Goal: Task Accomplishment & Management: Use online tool/utility

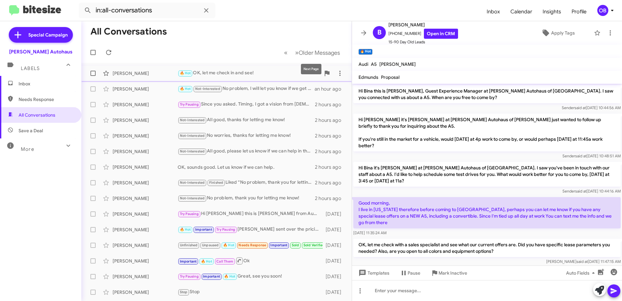
scroll to position [74, 0]
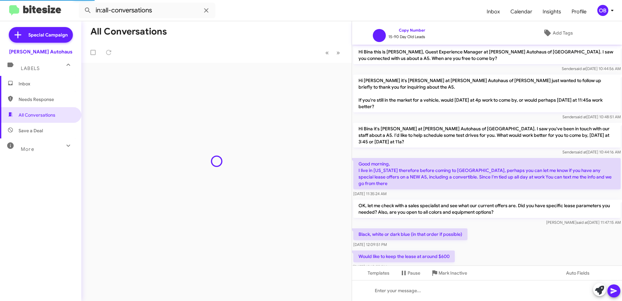
scroll to position [34, 0]
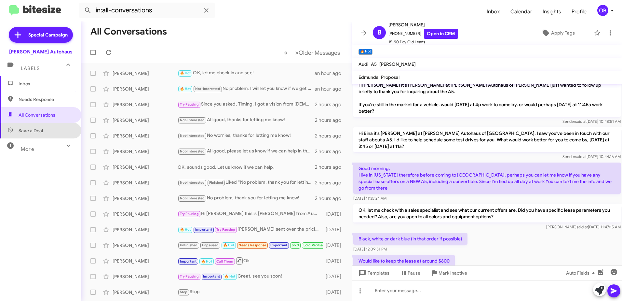
click at [53, 132] on span "Save a Deal" at bounding box center [40, 131] width 81 height 16
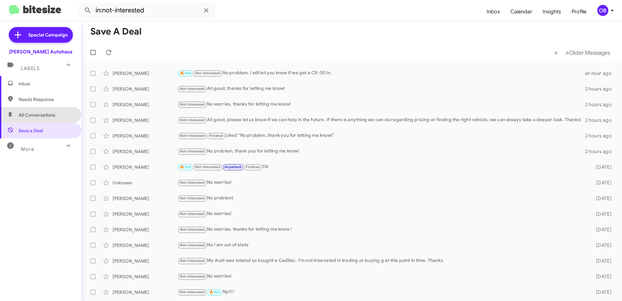
click at [65, 118] on span "All Conversations" at bounding box center [40, 115] width 81 height 16
type input "in:all-conversations"
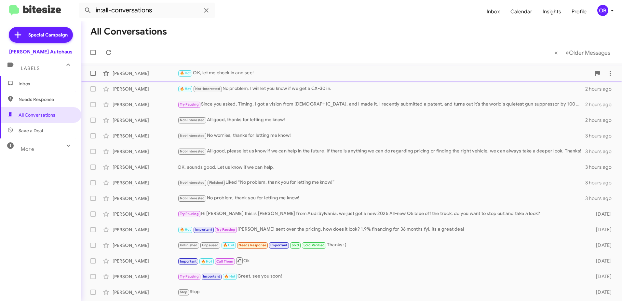
click at [255, 77] on div "Bina Reid 🔥 Hot OK, let me check in and see! an hour ago" at bounding box center [352, 73] width 530 height 13
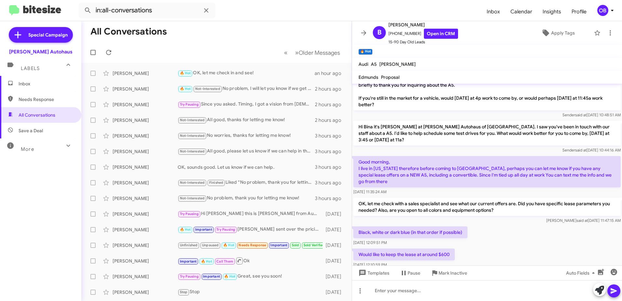
scroll to position [74, 0]
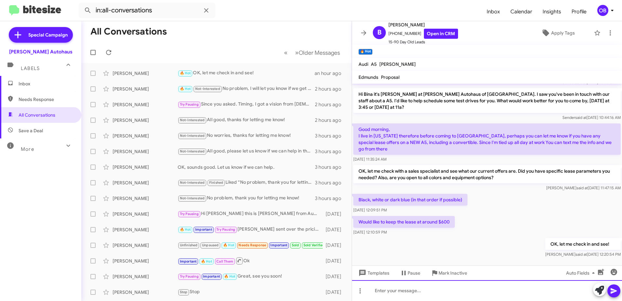
click at [440, 287] on div at bounding box center [487, 290] width 270 height 21
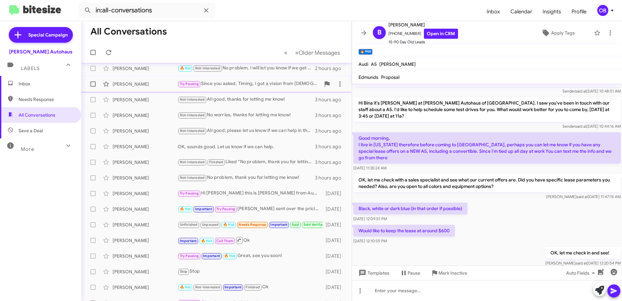
scroll to position [0, 0]
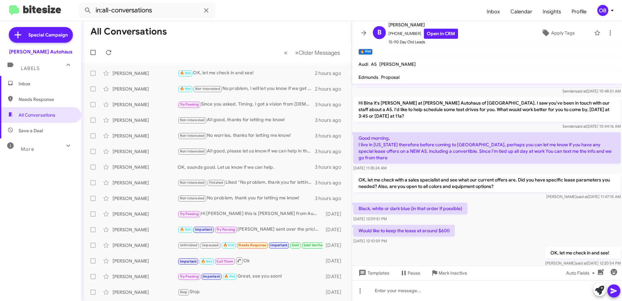
click at [50, 136] on span "Save a Deal" at bounding box center [40, 131] width 81 height 16
type input "in:not-interested"
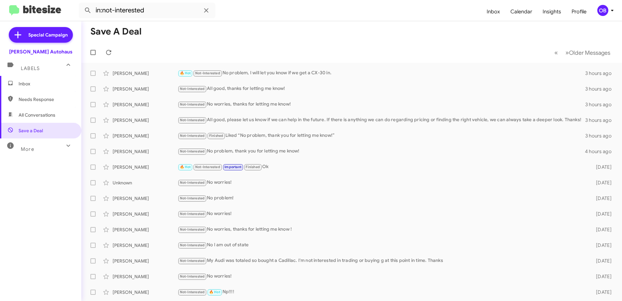
click at [45, 81] on span "Inbox" at bounding box center [46, 83] width 55 height 7
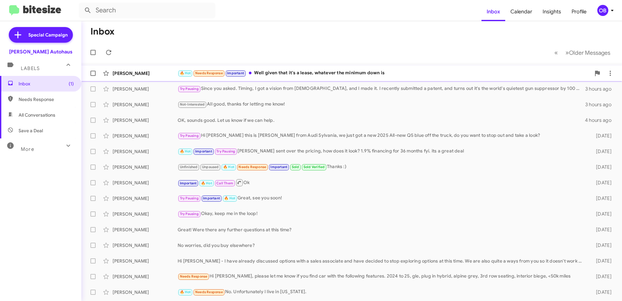
click at [338, 76] on div "🔥 Hot Needs Response Important Well given that it's a lease, whatever the minim…" at bounding box center [384, 72] width 413 height 7
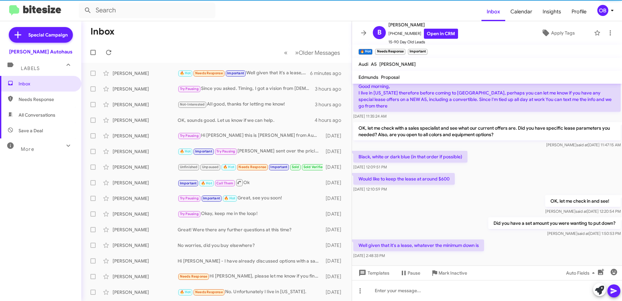
scroll to position [121, 0]
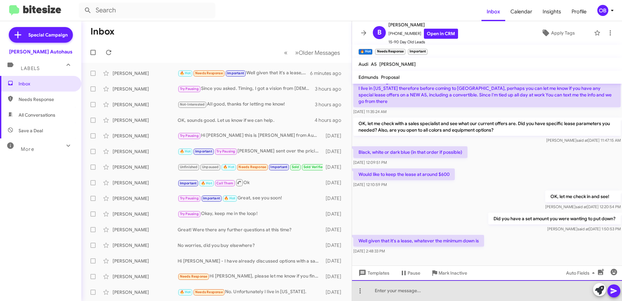
click at [468, 295] on div at bounding box center [487, 290] width 270 height 21
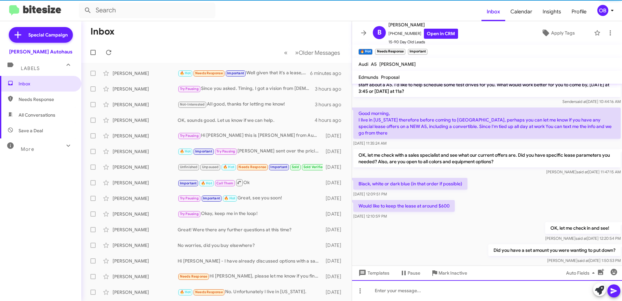
scroll to position [145, 0]
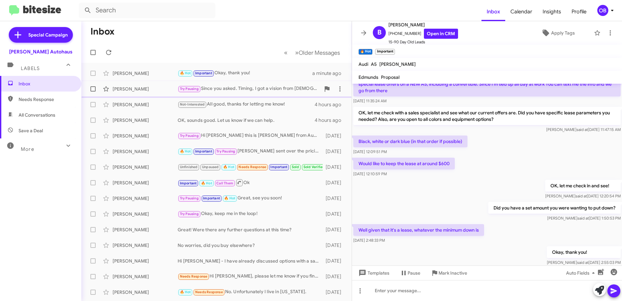
click at [263, 91] on div "Try Pausing Since you asked. Timing, I got a vision from [DEMOGRAPHIC_DATA], an…" at bounding box center [249, 88] width 143 height 7
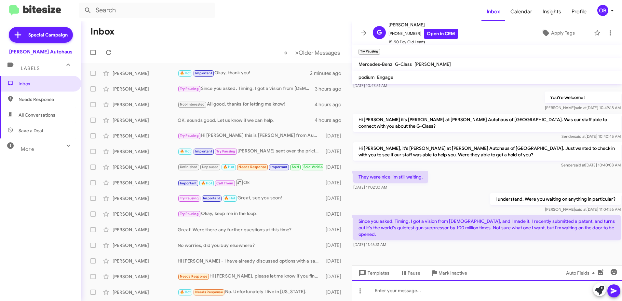
click at [491, 292] on div at bounding box center [487, 290] width 270 height 21
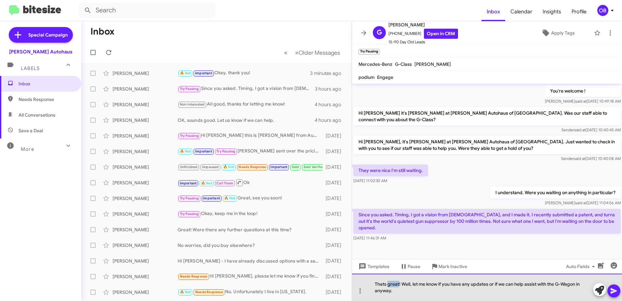
drag, startPoint x: 398, startPoint y: 285, endPoint x: 388, endPoint y: 284, distance: 10.5
click at [388, 284] on div "Thats great! Well, let me know if you have any updates or if we can help assist…" at bounding box center [487, 286] width 270 height 27
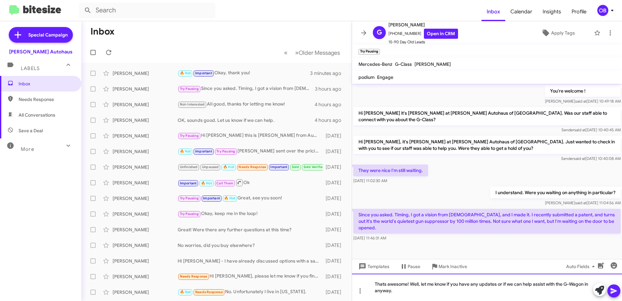
click at [432, 290] on div "Thats awesome! Well, let me know if you have any updates or if we can help assi…" at bounding box center [487, 286] width 270 height 27
click at [410, 282] on div "Thats awesome! Well, let me know if you have any updates or if we can help assi…" at bounding box center [487, 286] width 270 height 27
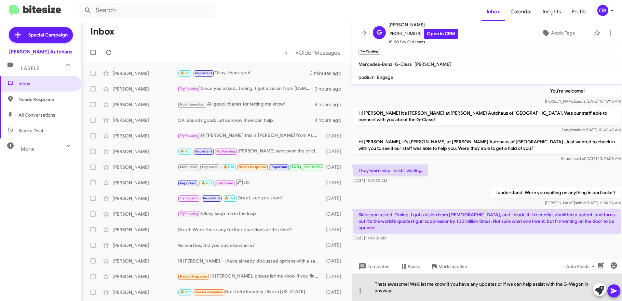
click at [434, 292] on div "Thats awesome! Well, let me know if you have any updates or if we can help assi…" at bounding box center [487, 286] width 270 height 27
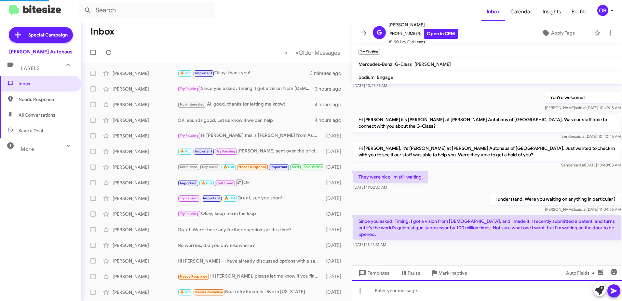
scroll to position [0, 0]
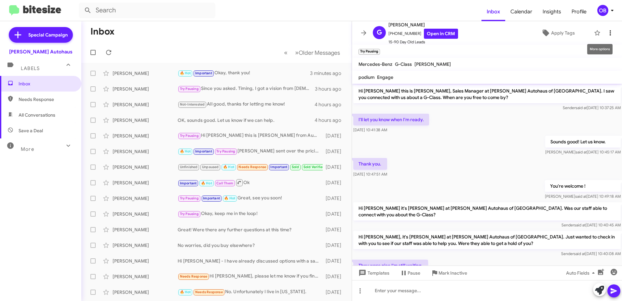
click at [607, 33] on icon at bounding box center [611, 33] width 8 height 8
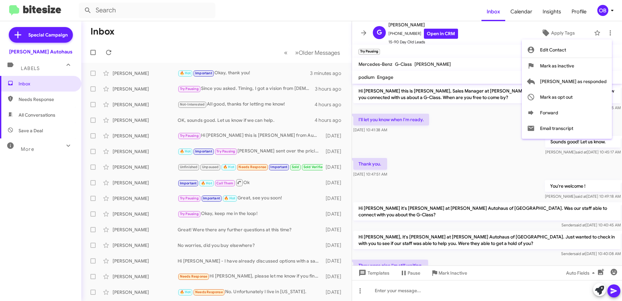
click at [472, 124] on div at bounding box center [311, 150] width 622 height 301
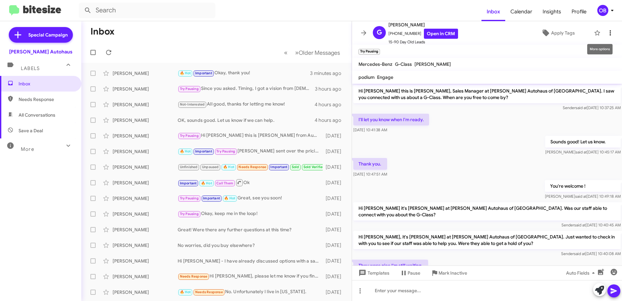
click at [610, 35] on icon at bounding box center [610, 32] width 1 height 5
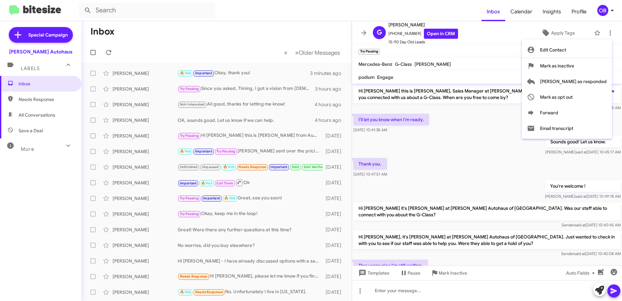
click at [502, 127] on div at bounding box center [311, 150] width 622 height 301
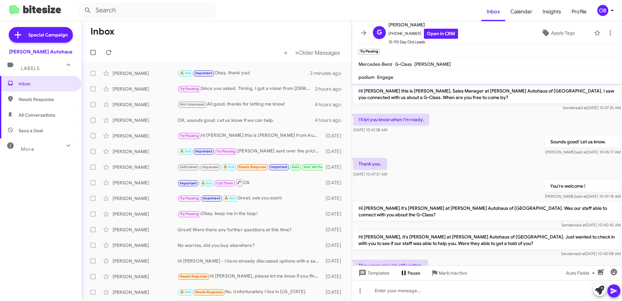
click at [417, 270] on span "Pause" at bounding box center [414, 273] width 13 height 12
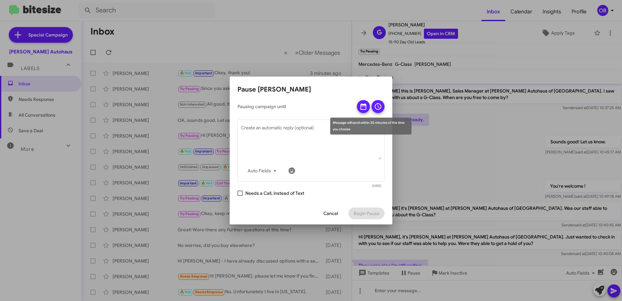
click at [364, 108] on icon at bounding box center [364, 107] width 8 height 8
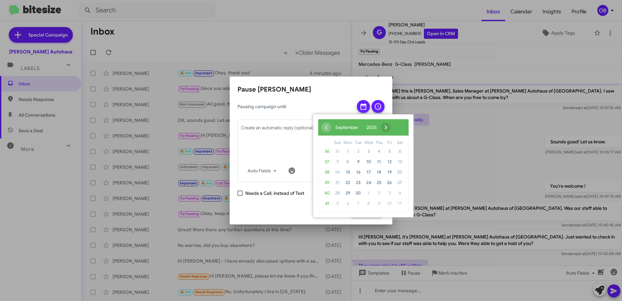
click at [391, 127] on span "›" at bounding box center [386, 127] width 10 height 10
click at [346, 173] on span "13" at bounding box center [348, 172] width 10 height 10
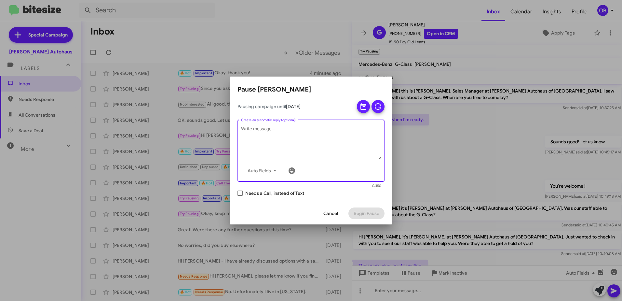
click at [301, 134] on textarea "Create an automatic reply (optional)" at bounding box center [311, 143] width 140 height 34
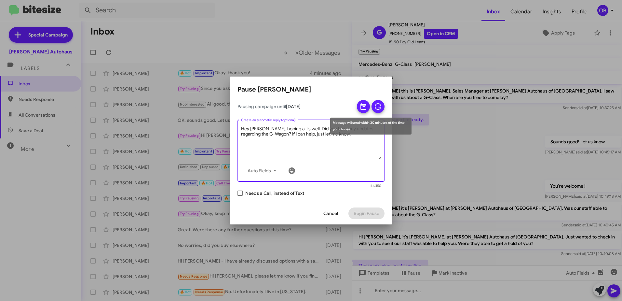
type textarea "Hey Gregory, hoping all is well. Did you have any updates regarding the G-Wagon…"
click at [379, 107] on icon at bounding box center [378, 106] width 7 height 7
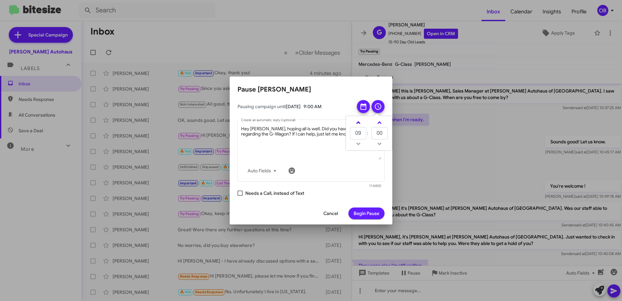
click at [362, 122] on link at bounding box center [358, 122] width 11 height 7
type input "11"
click at [335, 138] on textarea "Hey Gregory, hoping all is well. Did you have any updates regarding the G-Wagon…" at bounding box center [311, 143] width 140 height 34
click at [370, 212] on span "Begin Pause" at bounding box center [367, 213] width 26 height 12
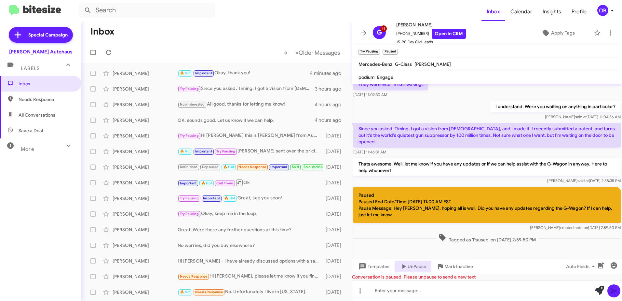
scroll to position [187, 0]
